Goal: Transaction & Acquisition: Purchase product/service

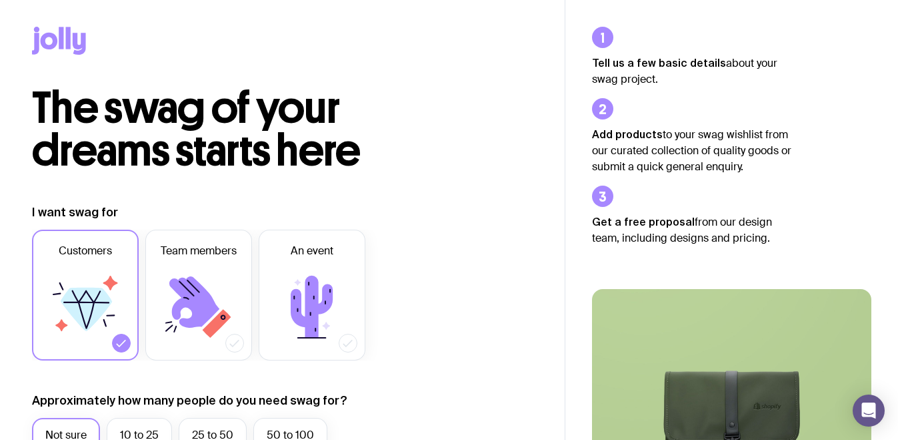
click at [75, 43] on icon at bounding box center [79, 44] width 13 height 22
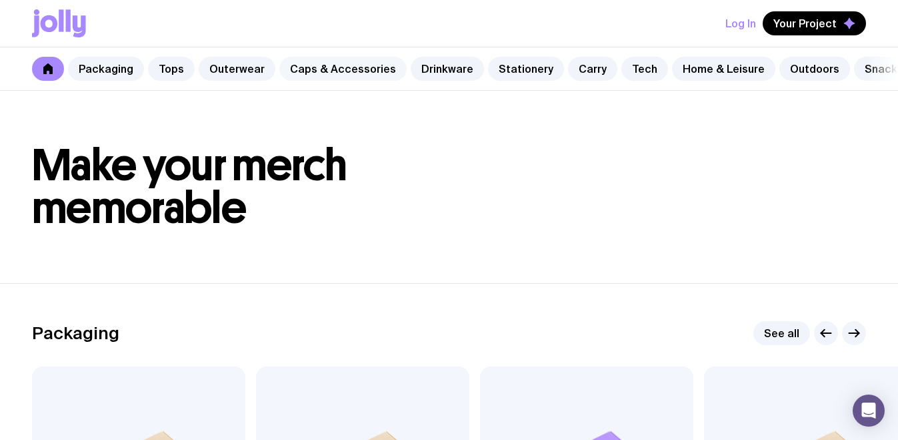
click at [346, 64] on link "Caps & Accessories" at bounding box center [342, 69] width 127 height 24
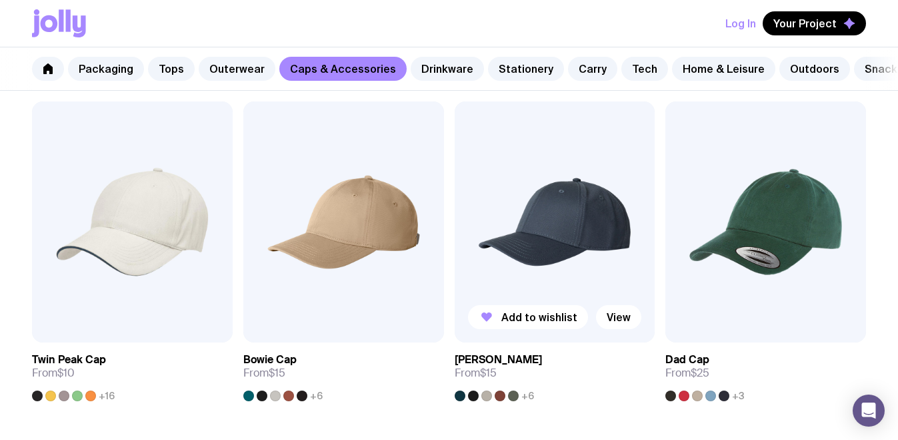
scroll to position [266, 0]
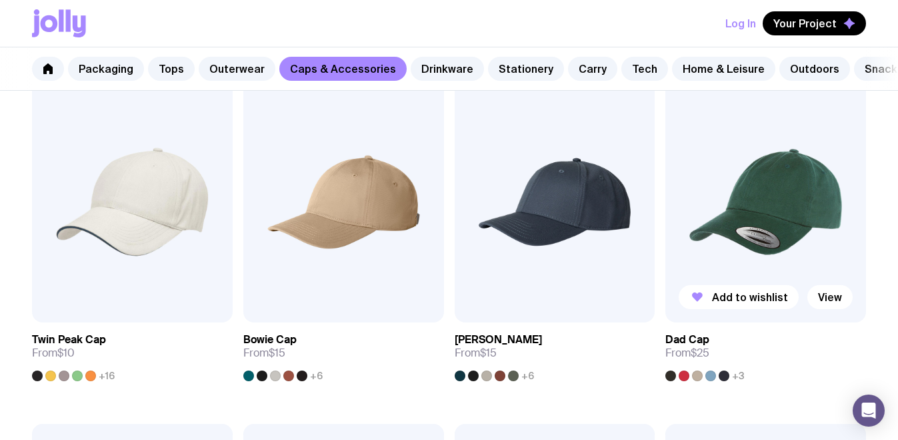
click at [777, 203] on img at bounding box center [766, 201] width 201 height 241
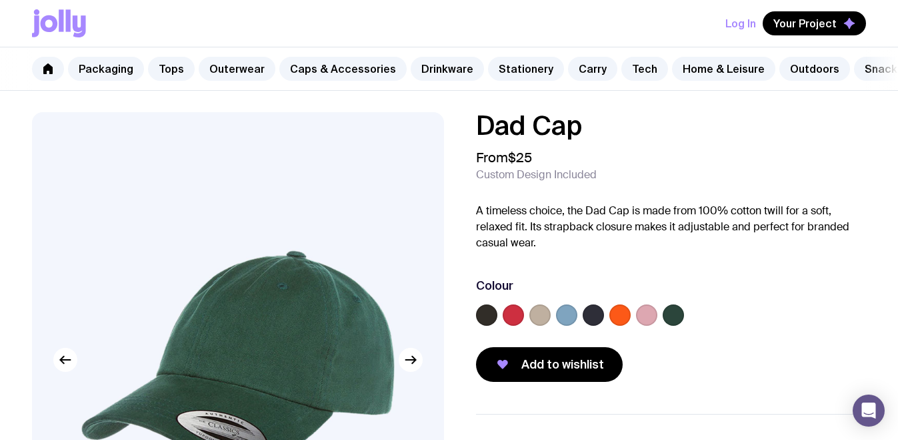
click at [539, 325] on label at bounding box center [540, 314] width 21 height 21
click at [0, 0] on input "radio" at bounding box center [0, 0] width 0 height 0
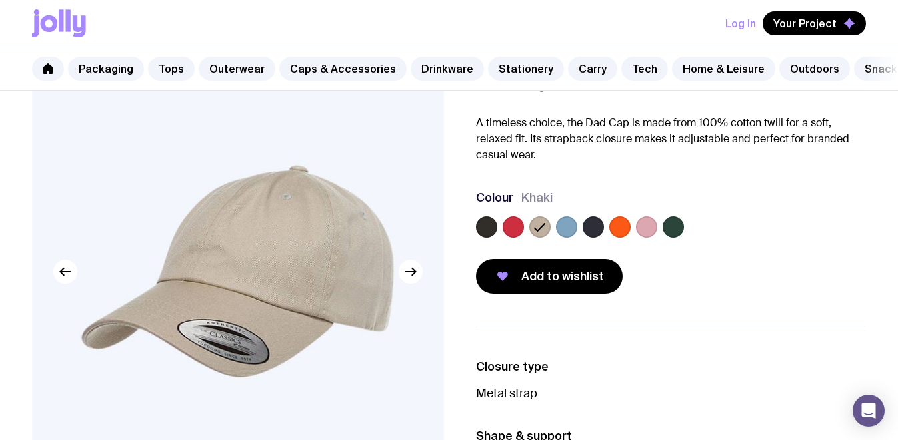
scroll to position [89, 0]
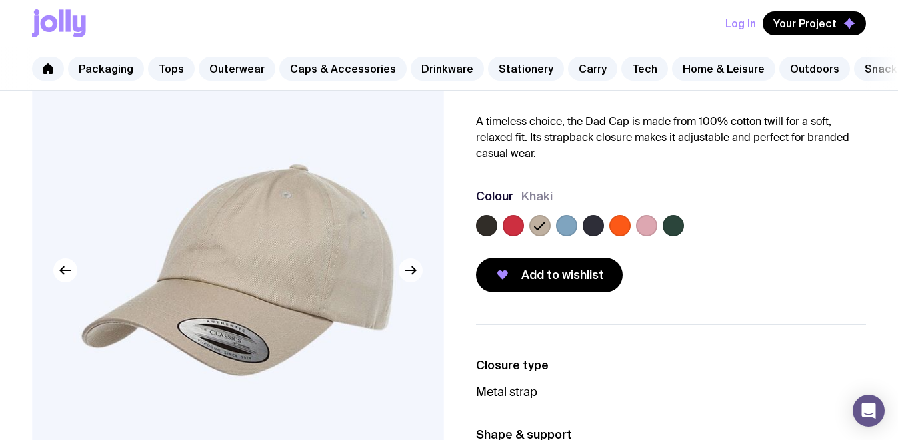
click at [416, 278] on icon "button" at bounding box center [411, 270] width 16 height 16
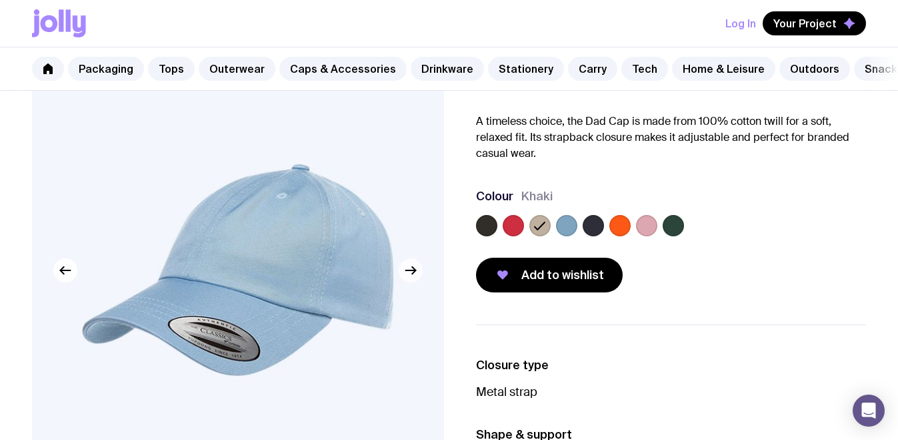
click at [412, 278] on icon "button" at bounding box center [411, 270] width 16 height 16
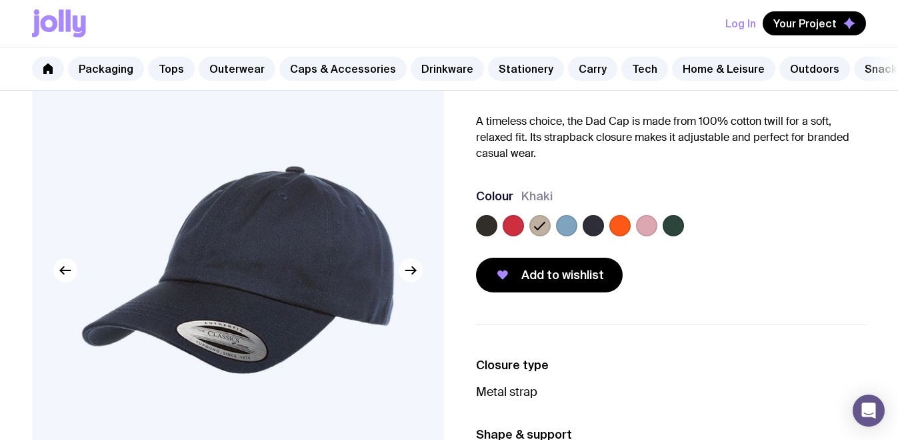
click at [412, 278] on icon "button" at bounding box center [411, 270] width 16 height 16
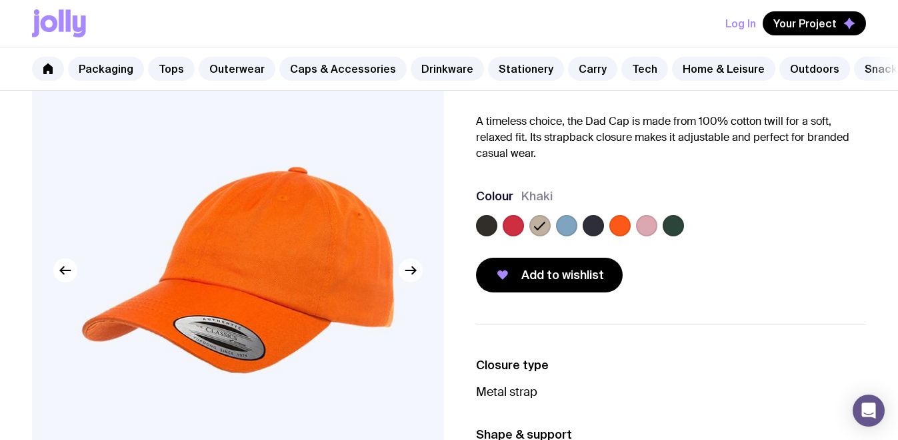
click at [412, 278] on icon "button" at bounding box center [411, 270] width 16 height 16
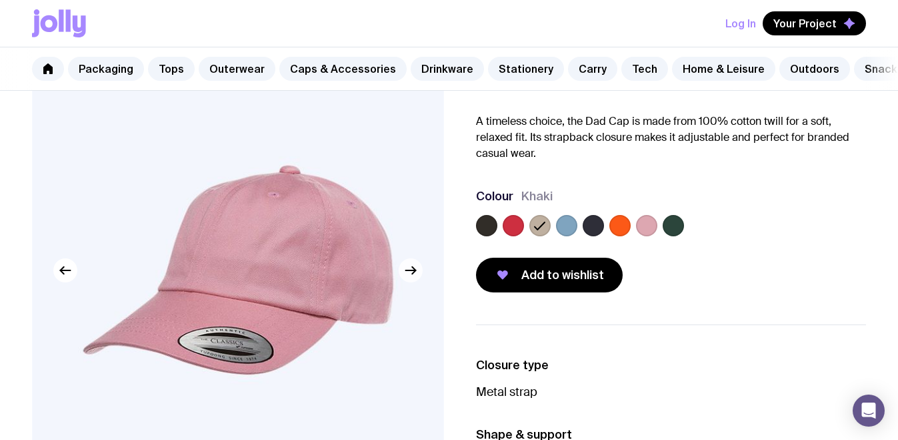
click at [412, 278] on icon "button" at bounding box center [411, 270] width 16 height 16
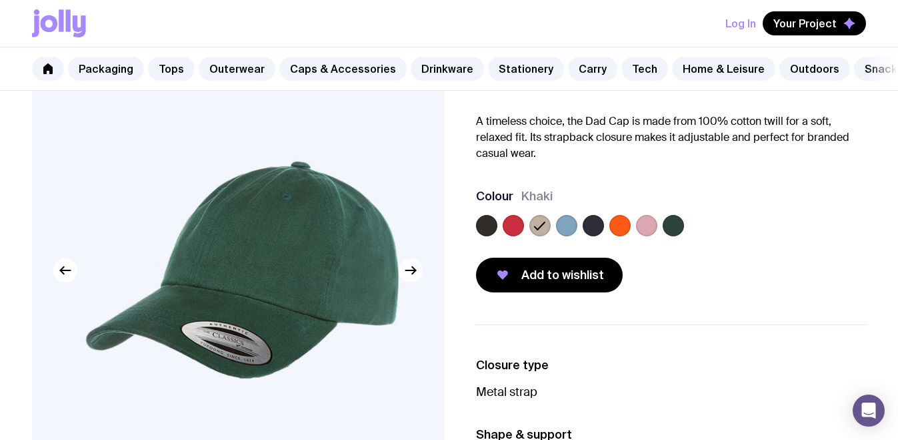
click at [412, 278] on icon "button" at bounding box center [411, 270] width 16 height 16
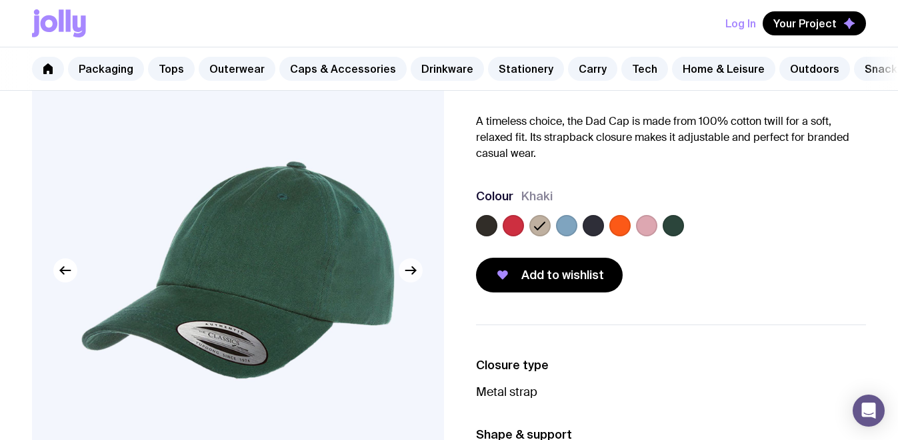
click at [412, 278] on icon "button" at bounding box center [411, 270] width 16 height 16
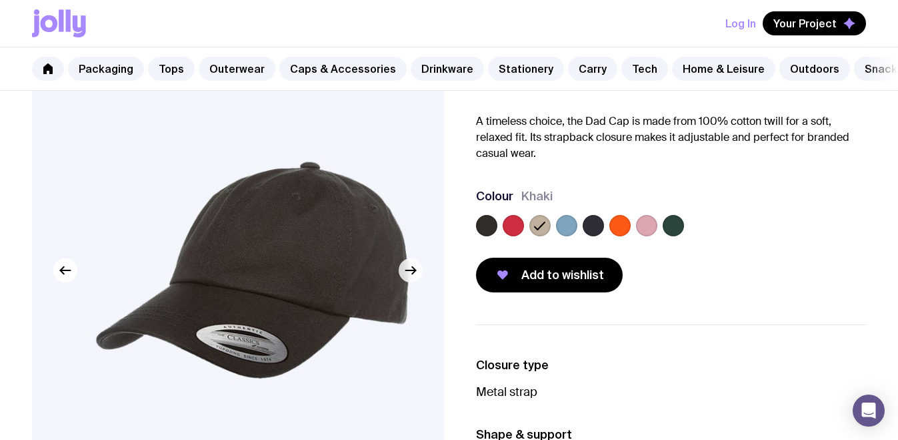
click at [412, 270] on icon "button" at bounding box center [411, 270] width 10 height 0
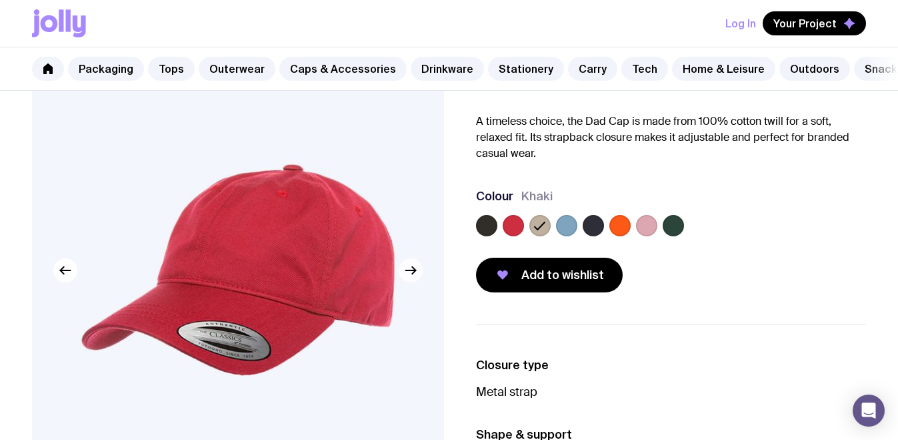
click at [412, 270] on icon "button" at bounding box center [411, 270] width 10 height 0
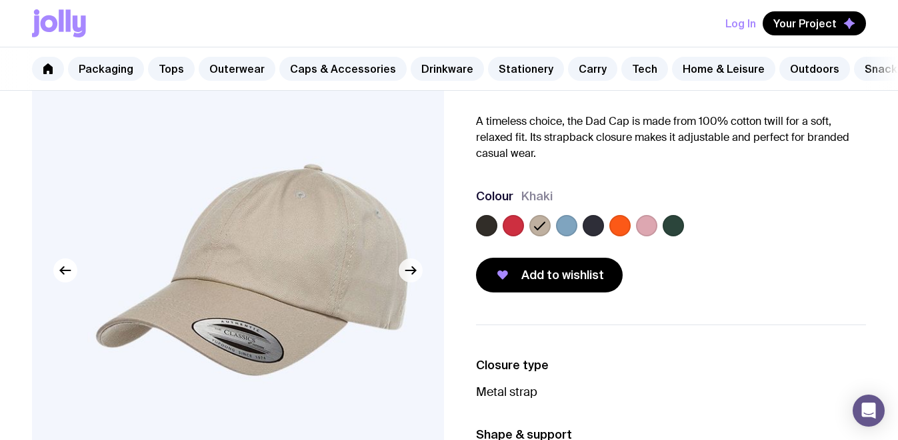
click at [412, 270] on icon "button" at bounding box center [411, 270] width 10 height 0
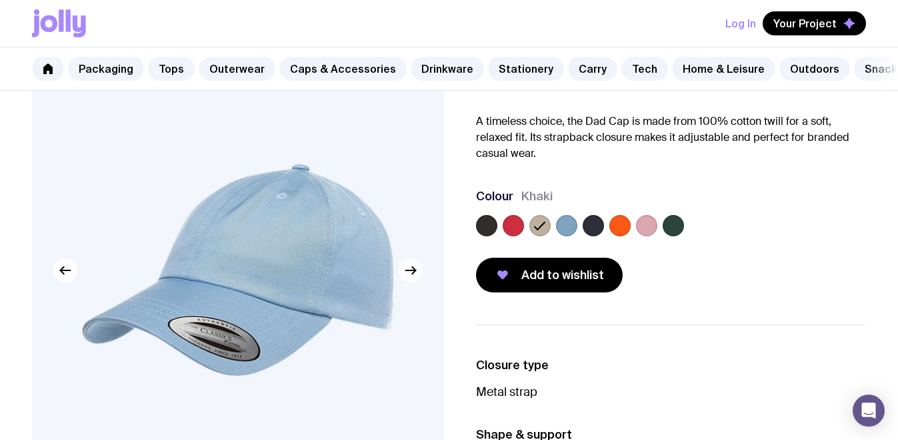
click at [412, 270] on icon "button" at bounding box center [411, 270] width 10 height 0
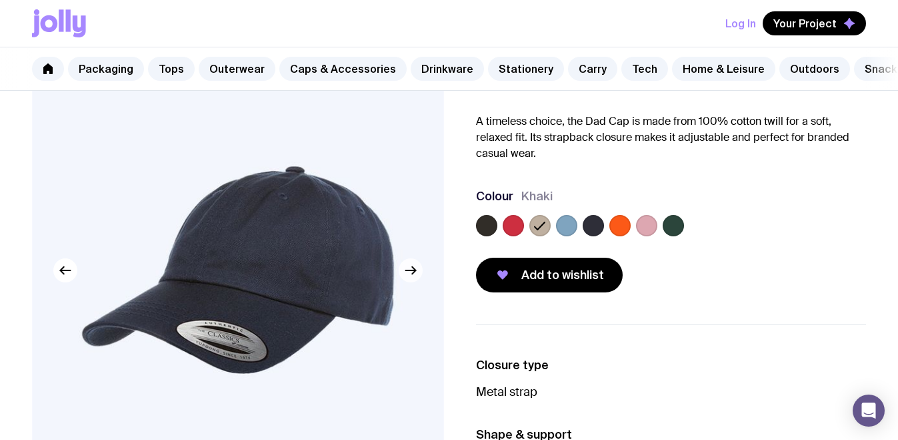
click at [412, 270] on icon "button" at bounding box center [411, 270] width 10 height 0
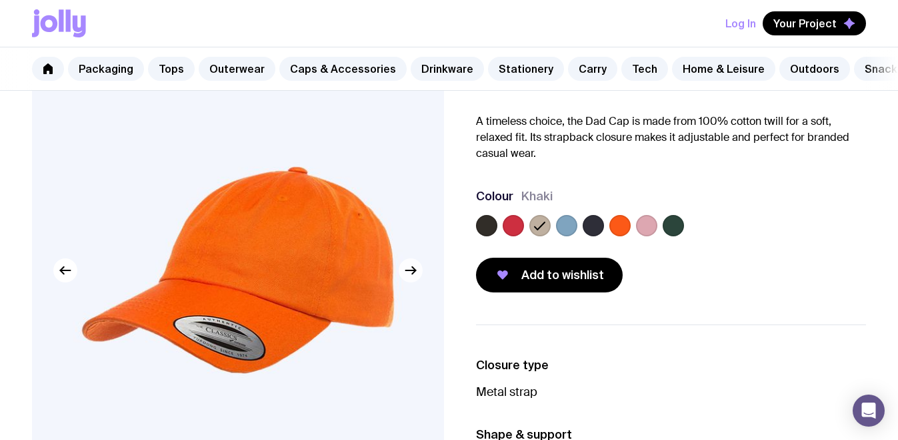
click at [412, 270] on icon "button" at bounding box center [411, 270] width 10 height 0
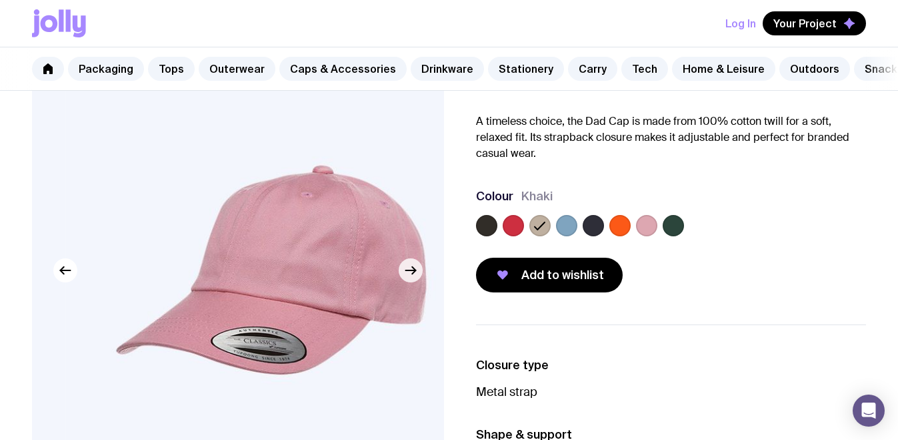
click at [412, 270] on icon "button" at bounding box center [411, 270] width 10 height 0
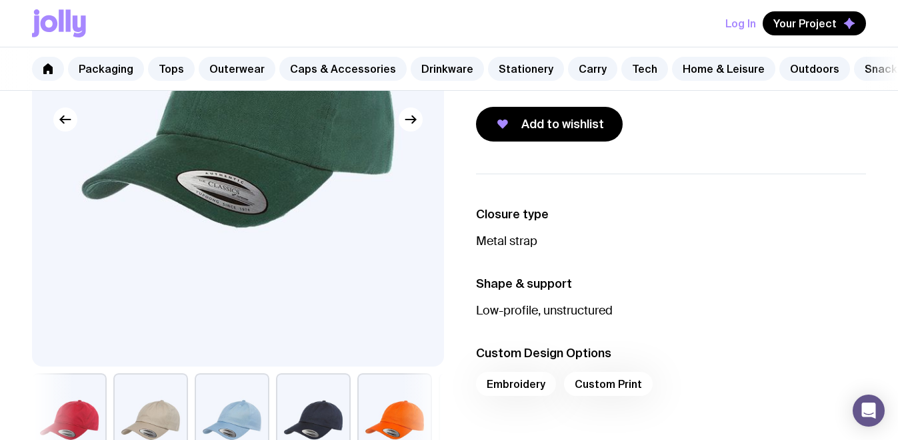
scroll to position [179, 0]
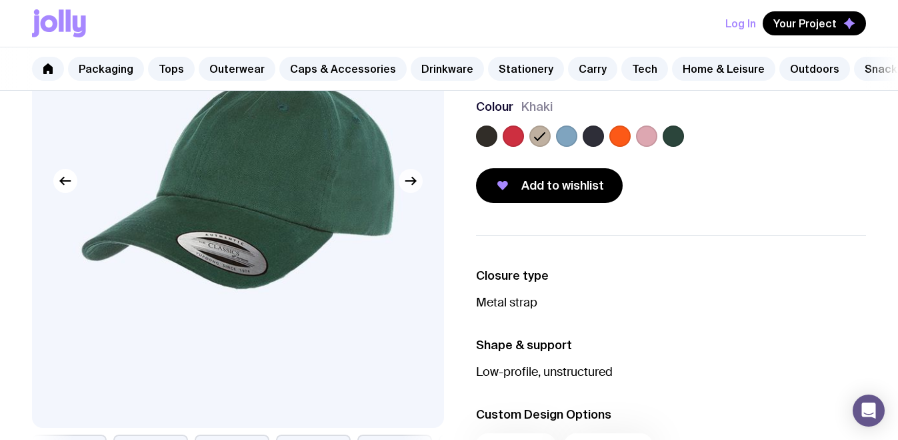
click at [411, 189] on icon "button" at bounding box center [411, 181] width 16 height 16
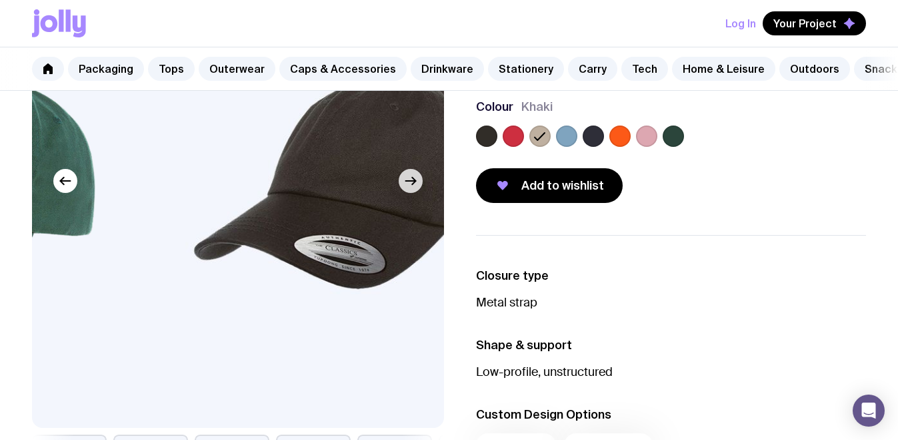
click at [411, 189] on icon "button" at bounding box center [411, 181] width 16 height 16
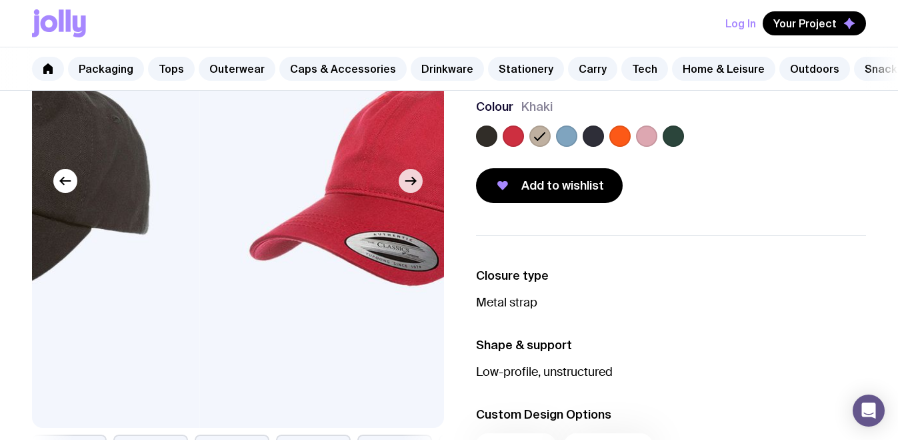
click at [411, 189] on icon "button" at bounding box center [411, 181] width 16 height 16
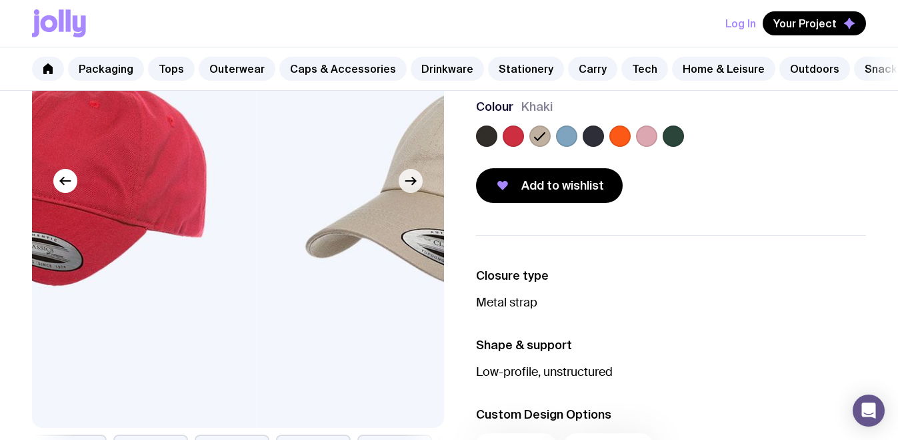
click at [411, 189] on icon "button" at bounding box center [411, 181] width 16 height 16
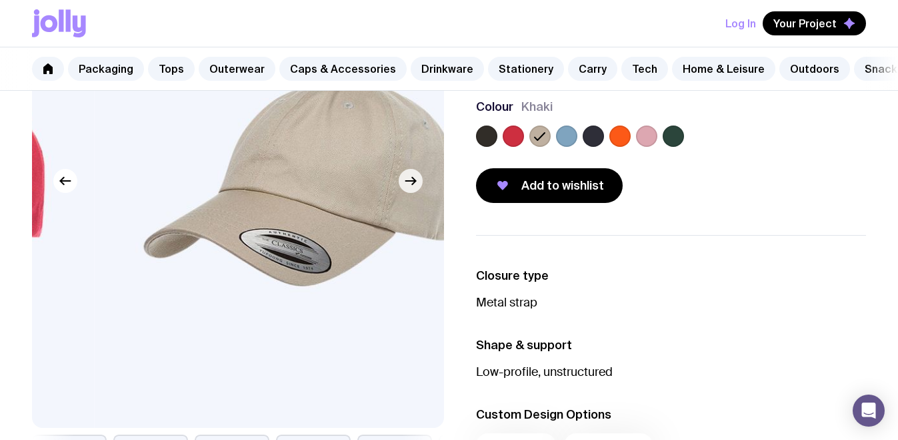
click at [411, 189] on icon "button" at bounding box center [411, 181] width 16 height 16
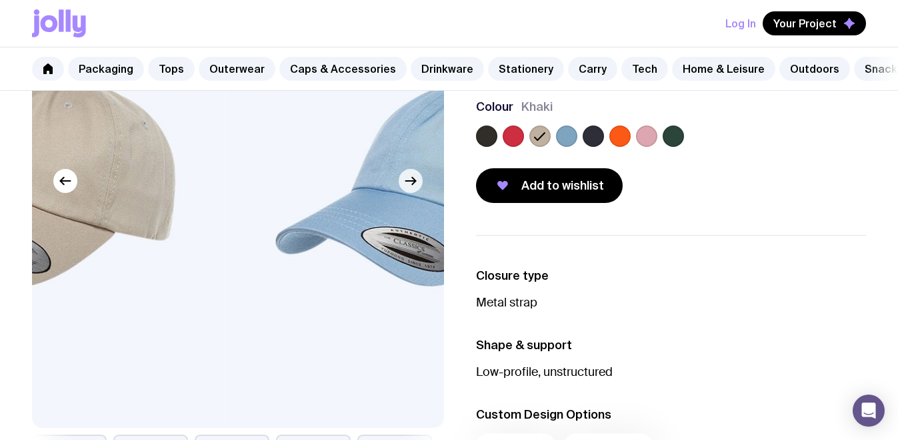
click at [411, 189] on icon "button" at bounding box center [411, 181] width 16 height 16
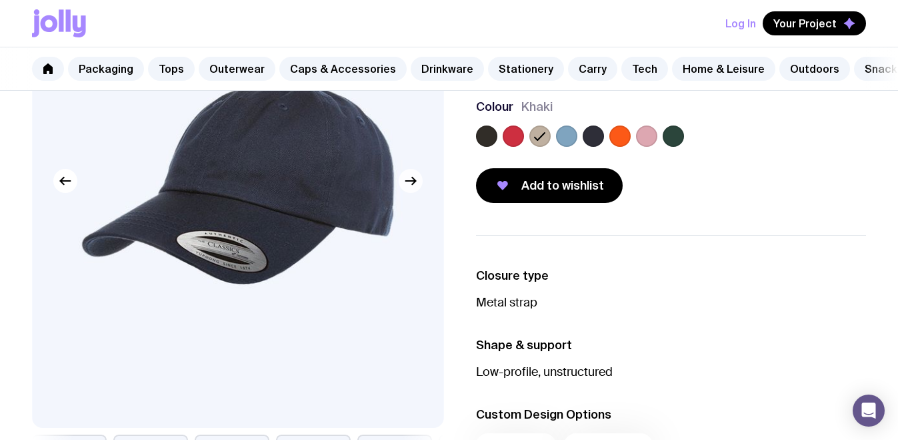
click at [411, 189] on icon "button" at bounding box center [411, 181] width 16 height 16
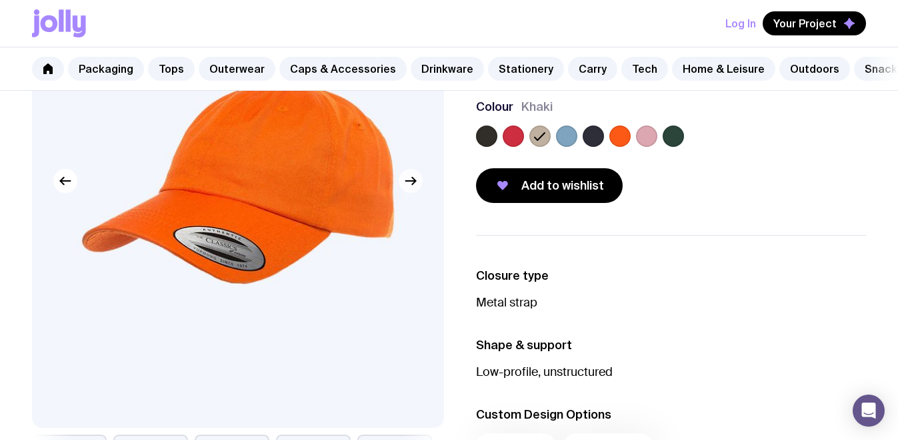
click at [411, 189] on icon "button" at bounding box center [411, 181] width 16 height 16
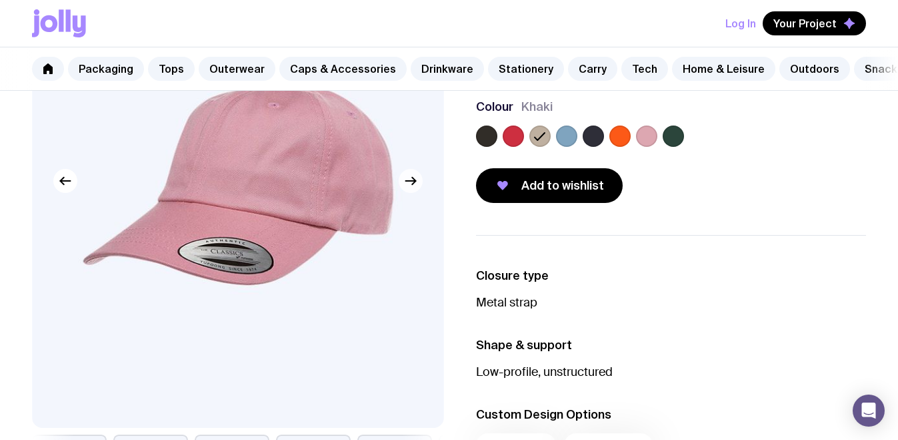
click at [410, 189] on icon "button" at bounding box center [411, 181] width 16 height 16
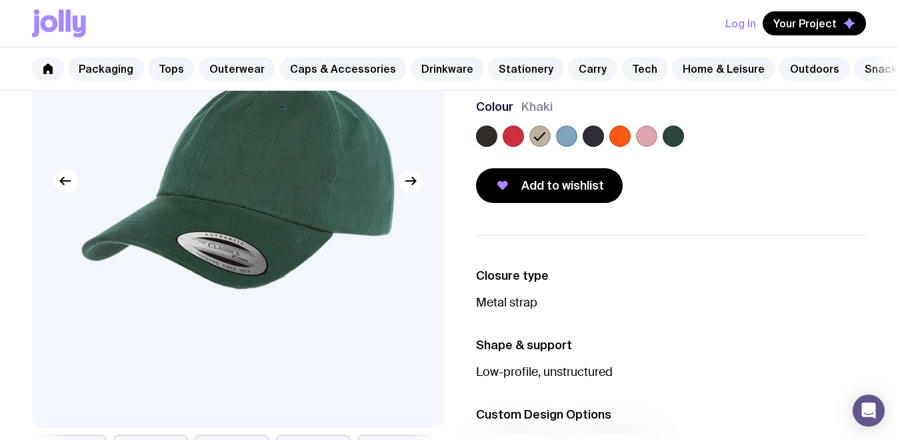
click at [410, 189] on icon "button" at bounding box center [411, 181] width 16 height 16
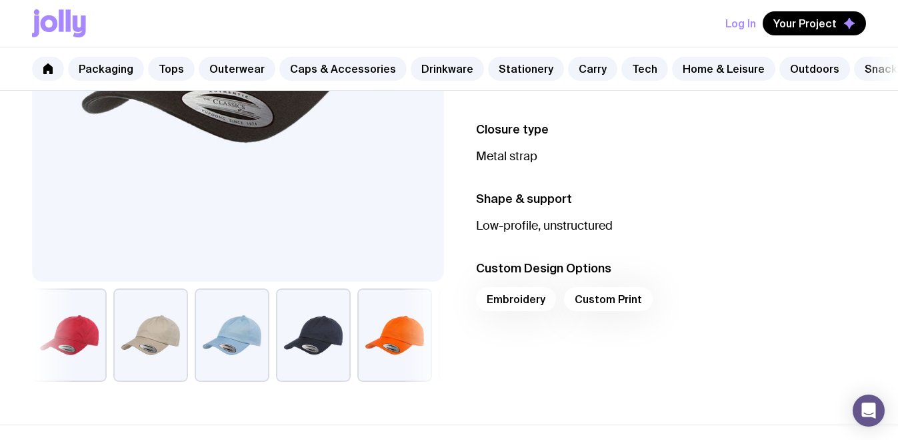
scroll to position [326, 0]
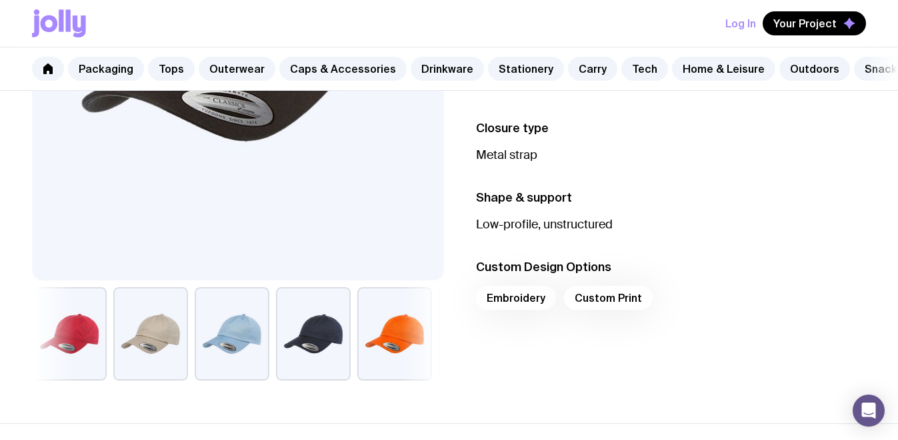
click at [537, 312] on div "Embroidery Custom Print" at bounding box center [671, 301] width 391 height 32
click at [523, 309] on div "Embroidery Custom Print" at bounding box center [671, 301] width 391 height 32
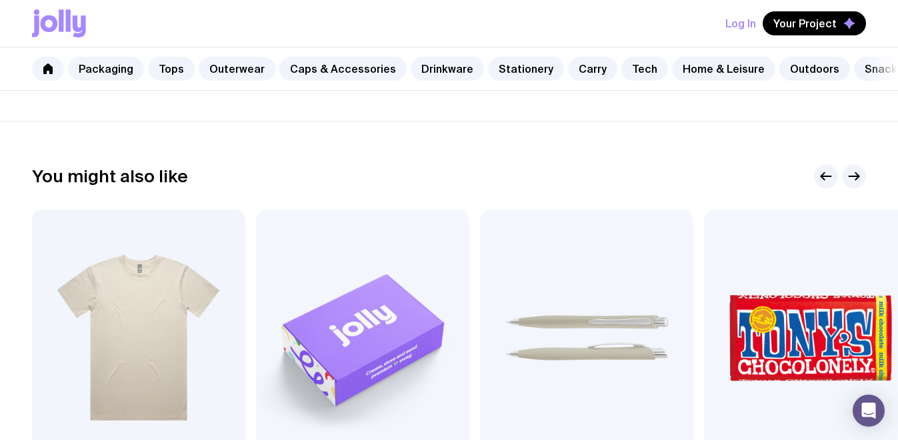
scroll to position [628, 0]
click at [821, 21] on span "Your Project" at bounding box center [805, 23] width 63 height 13
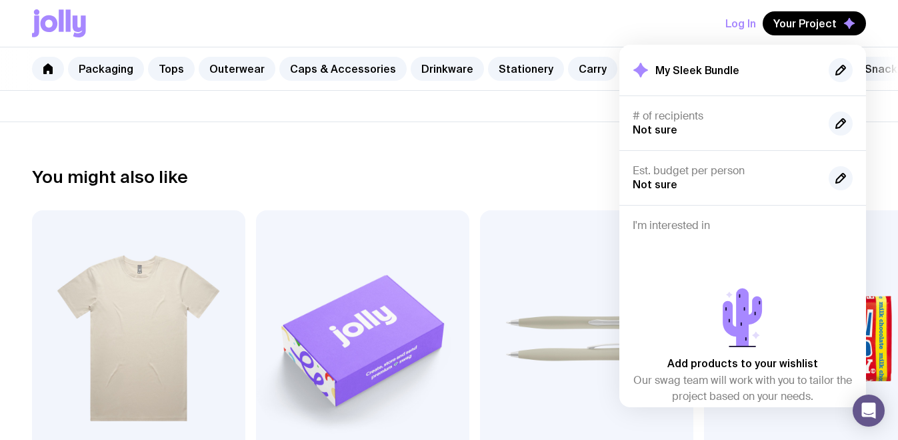
click at [490, 17] on div "Log In Your Project My Sleek Bundle # of recipients Not sure Est. budget per pe…" at bounding box center [449, 23] width 834 height 47
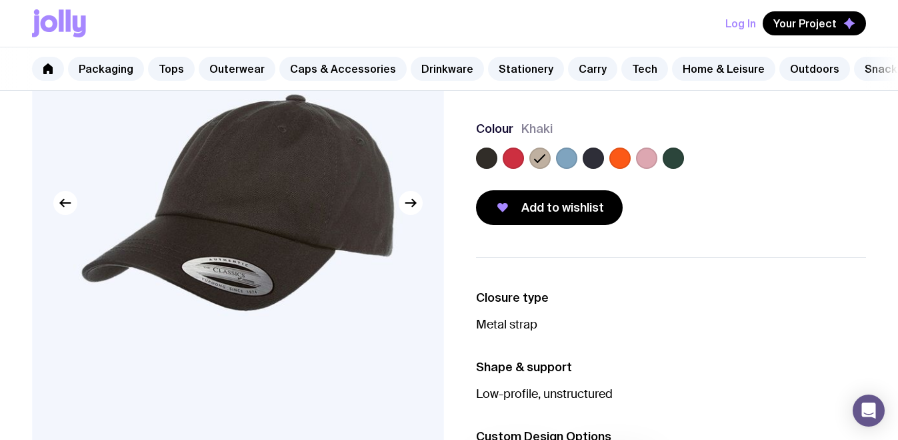
scroll to position [153, 0]
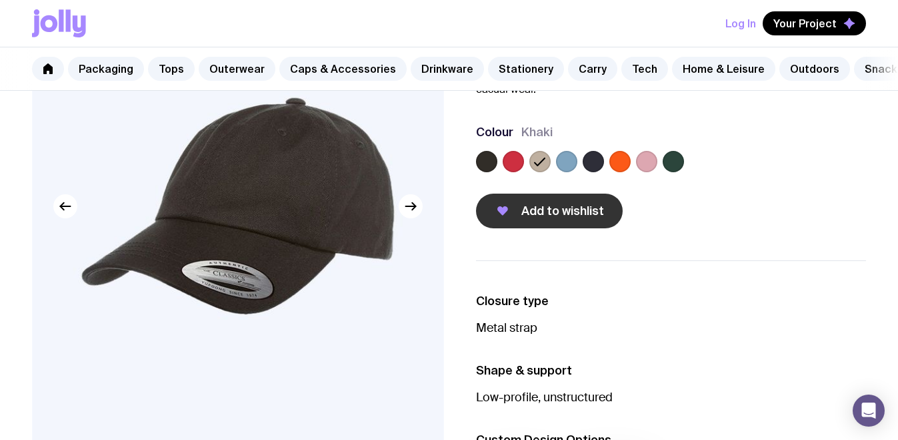
click at [550, 219] on span "Add to wishlist" at bounding box center [563, 211] width 83 height 16
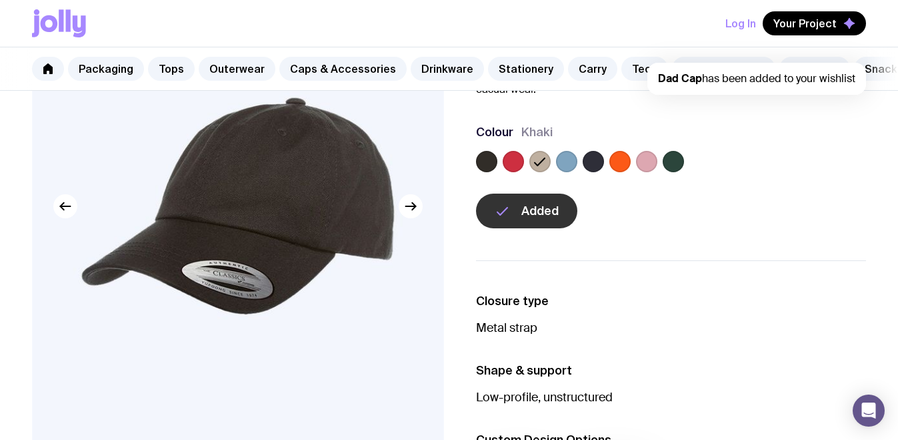
scroll to position [0, 0]
click at [590, 172] on label at bounding box center [593, 161] width 21 height 21
click at [0, 0] on input "radio" at bounding box center [0, 0] width 0 height 0
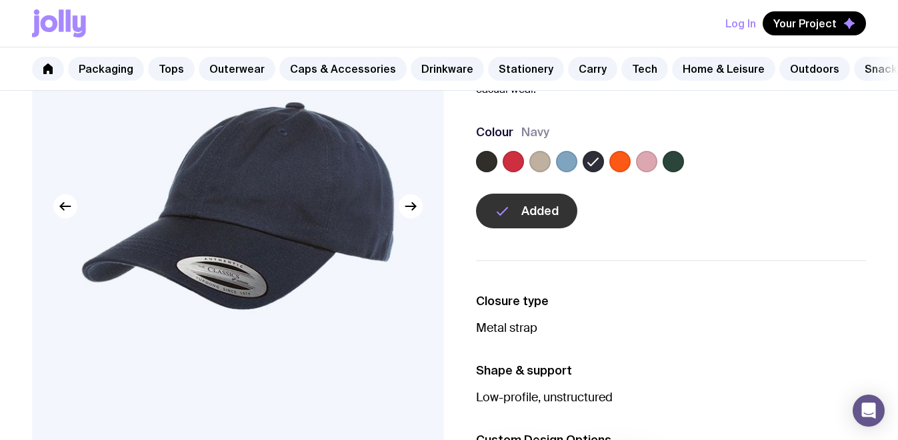
click at [571, 172] on label at bounding box center [566, 161] width 21 height 21
click at [0, 0] on input "radio" at bounding box center [0, 0] width 0 height 0
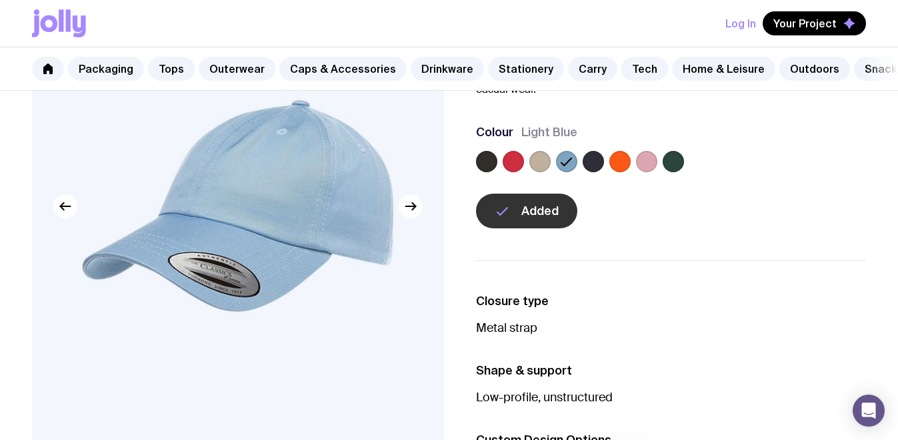
click at [592, 172] on label at bounding box center [593, 161] width 21 height 21
click at [0, 0] on input "radio" at bounding box center [0, 0] width 0 height 0
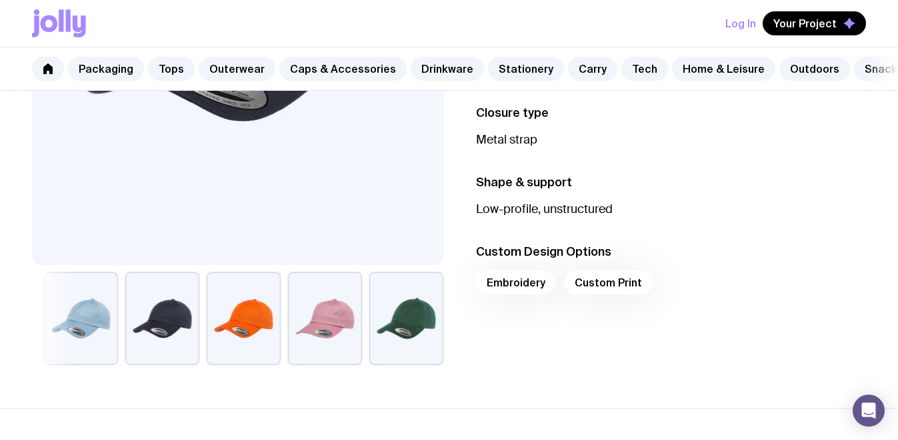
scroll to position [342, 0]
click at [173, 71] on link "Tops" at bounding box center [171, 69] width 47 height 24
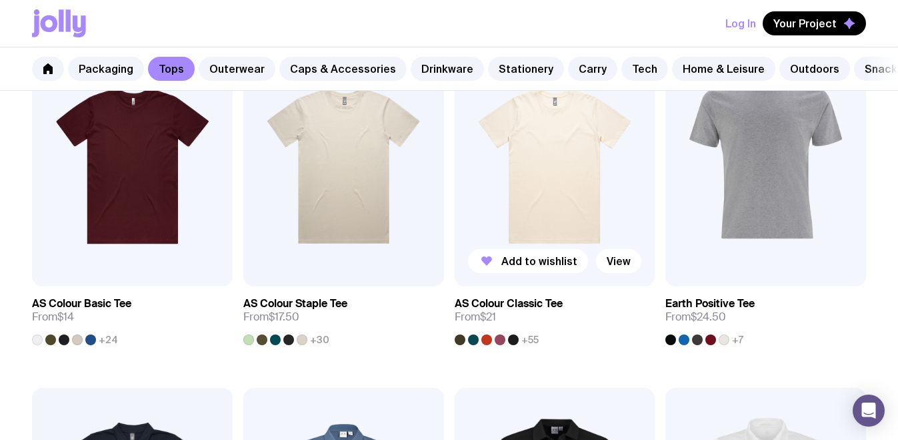
scroll to position [301, 0]
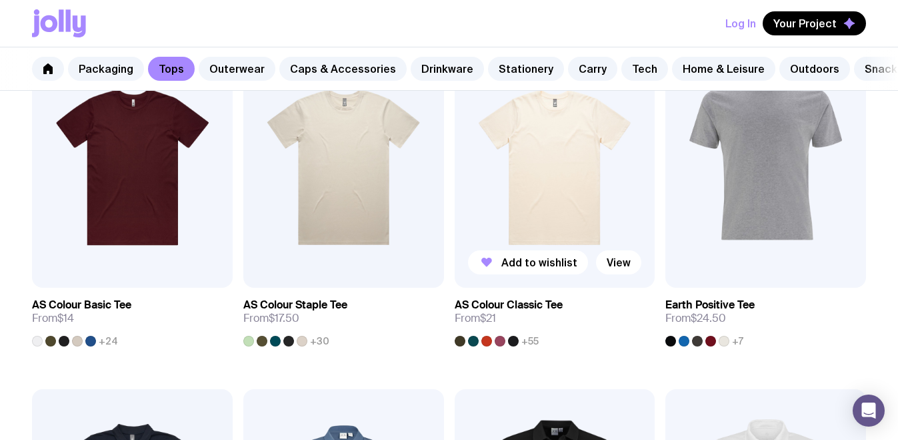
click at [548, 184] on img at bounding box center [555, 167] width 201 height 241
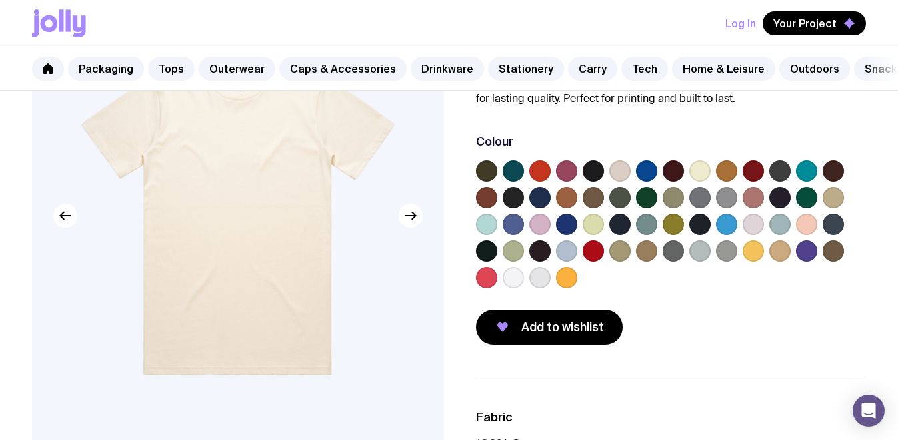
scroll to position [175, 0]
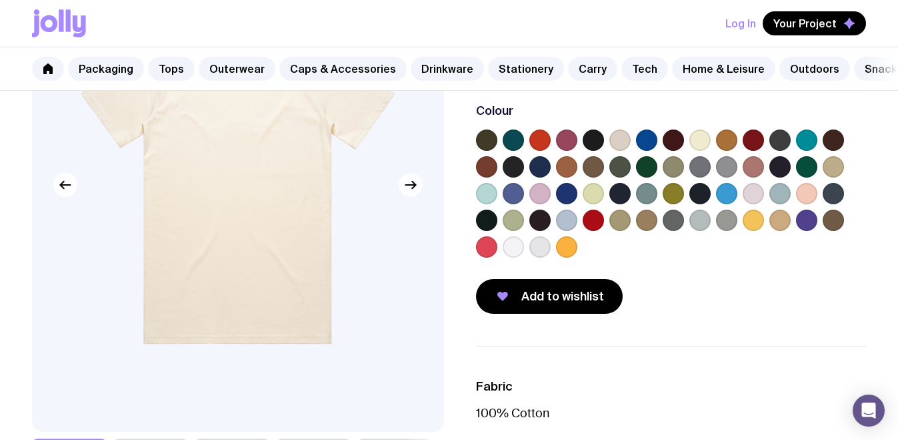
click at [408, 193] on icon "button" at bounding box center [411, 185] width 16 height 16
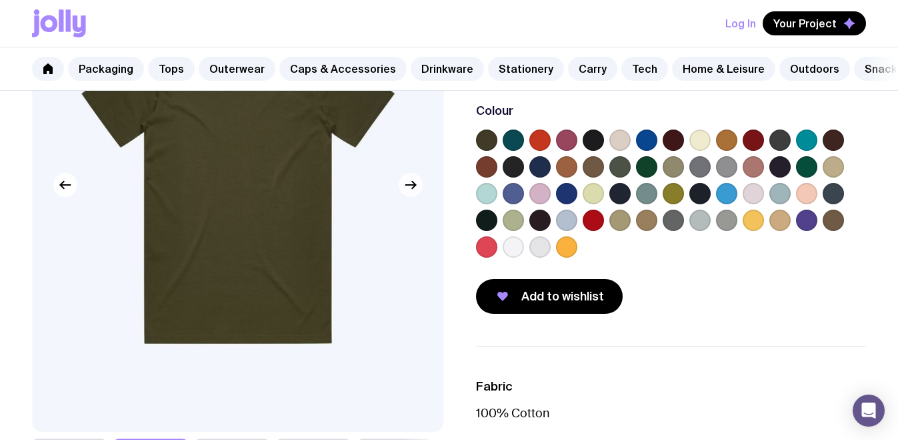
click at [405, 193] on icon "button" at bounding box center [411, 185] width 16 height 16
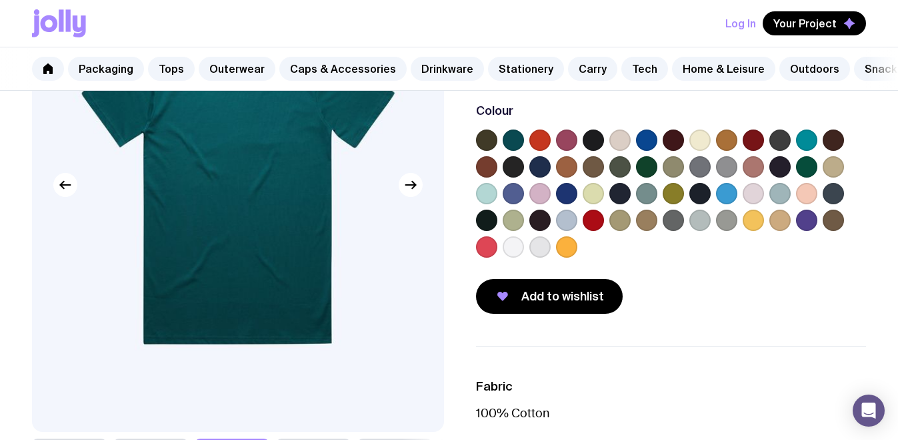
click at [514, 257] on label at bounding box center [513, 246] width 21 height 21
click at [0, 0] on input "radio" at bounding box center [0, 0] width 0 height 0
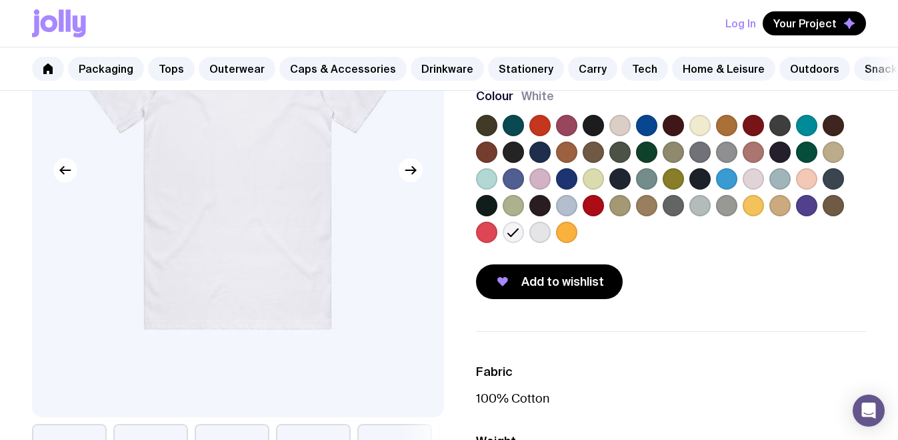
scroll to position [147, 0]
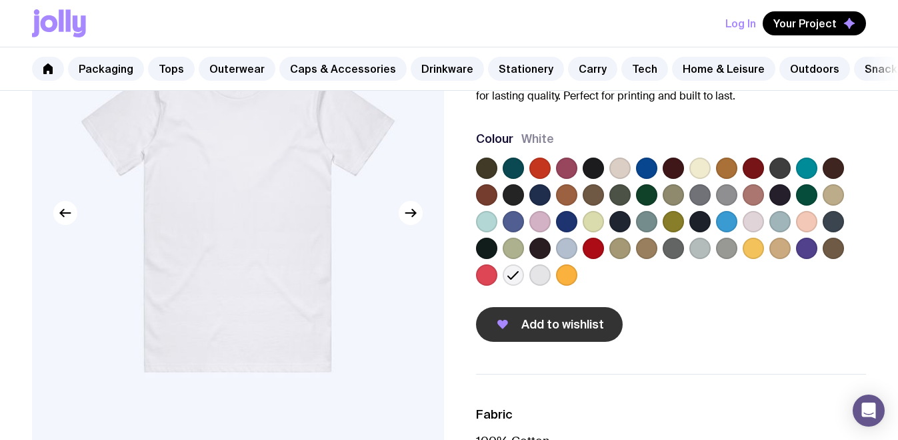
click at [546, 341] on button "Add to wishlist" at bounding box center [549, 324] width 147 height 35
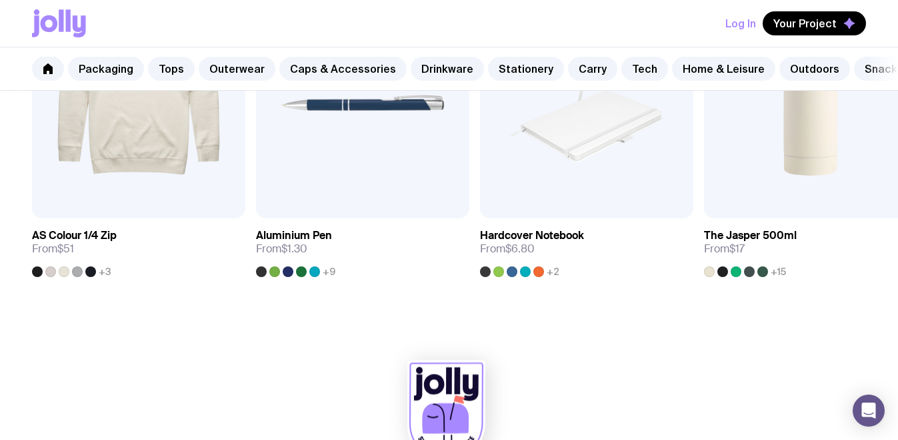
scroll to position [959, 0]
